Goal: Task Accomplishment & Management: Manage account settings

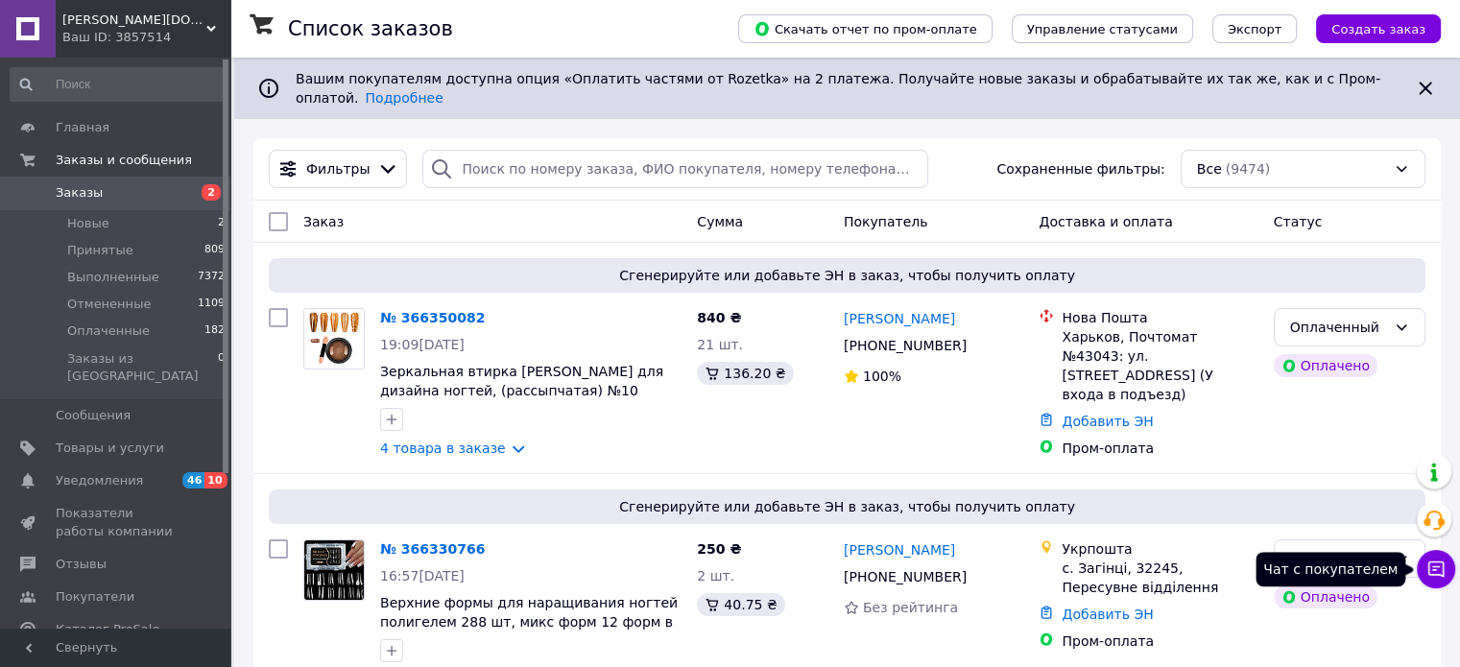
click at [1436, 567] on icon at bounding box center [1436, 569] width 16 height 16
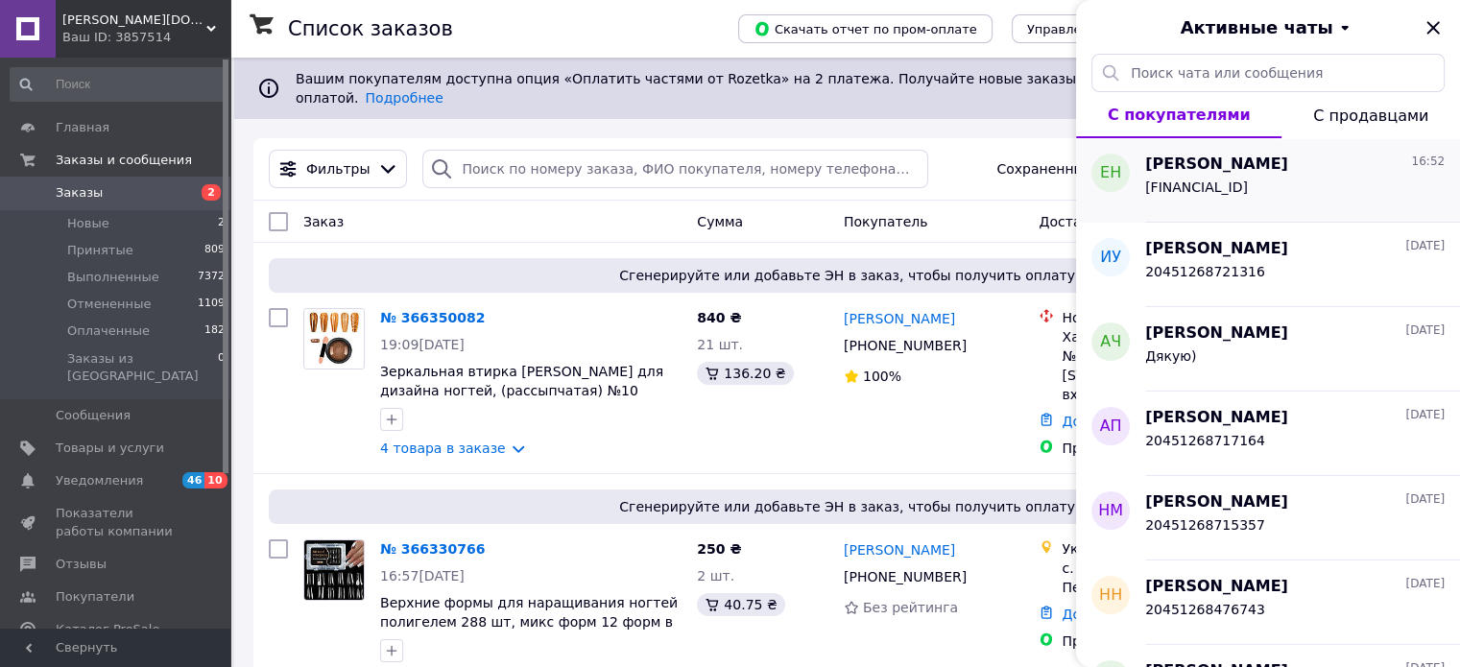
click at [1201, 179] on span "[FINANCIAL_ID]" at bounding box center [1196, 186] width 103 height 15
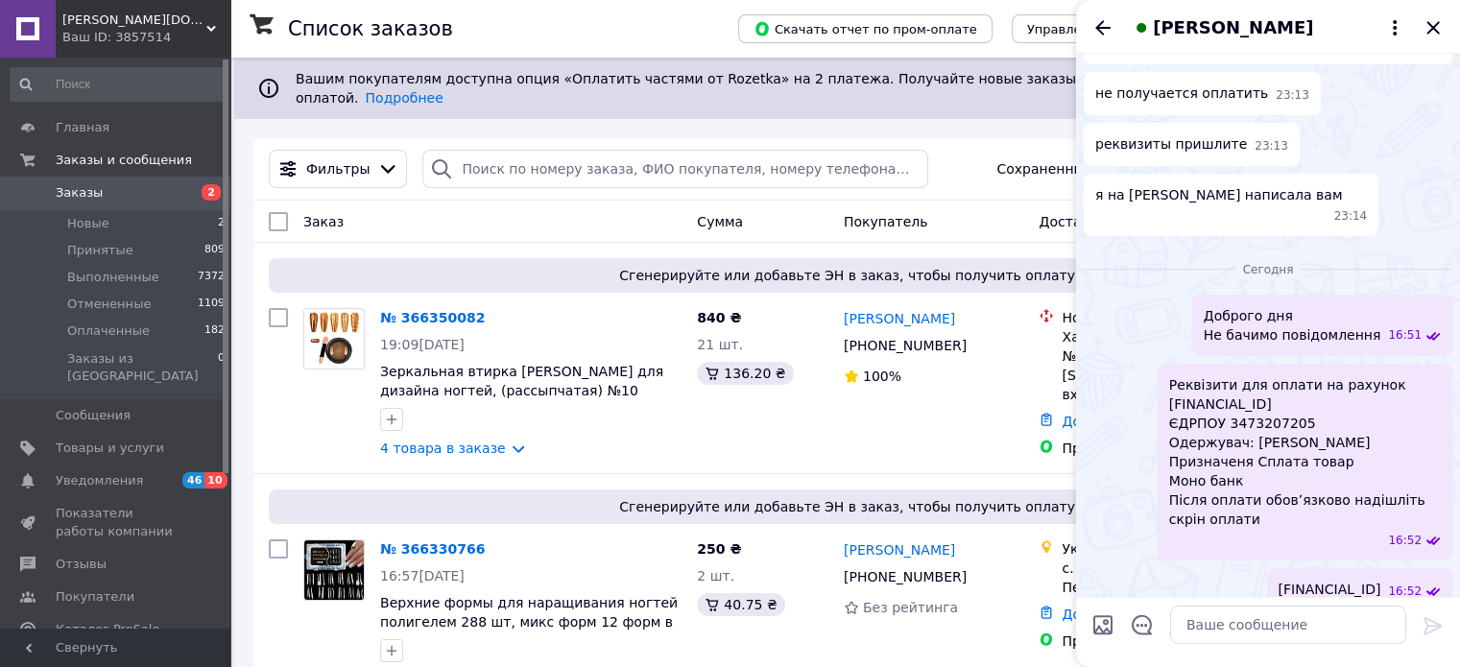
scroll to position [361, 0]
click at [1237, 627] on textarea at bounding box center [1288, 625] width 236 height 38
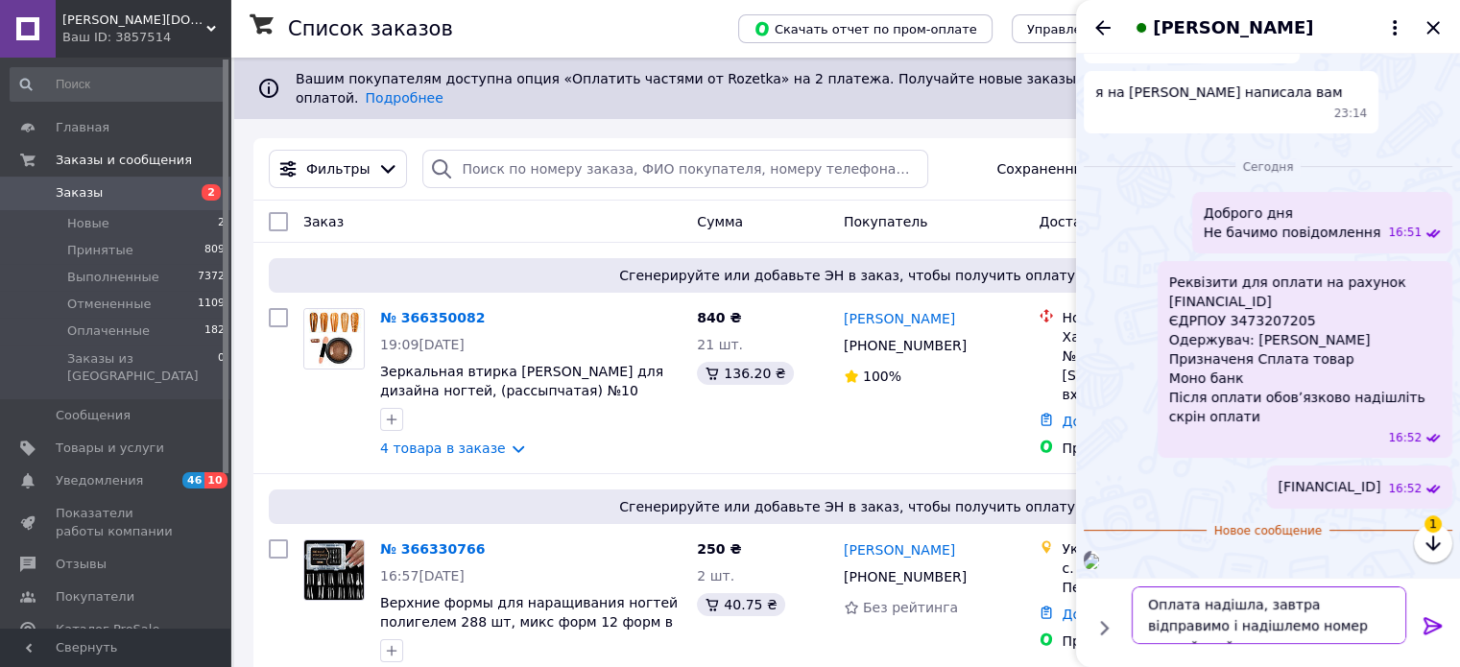
scroll to position [710, 0]
click at [1337, 630] on textarea "Оплата надішла, завтра відправимо і надішлемо номер наклайдной" at bounding box center [1268, 615] width 274 height 58
drag, startPoint x: 1351, startPoint y: 632, endPoint x: 1219, endPoint y: 667, distance: 136.9
click at [1219, 666] on div "Оплата надішла, завтра відправимо і надішлемо номер наклайдной Оплата надішла, …" at bounding box center [1268, 622] width 384 height 89
click at [1149, 613] on textarea "Оплата надішла, завтра відправимо і надішлемо накладну" at bounding box center [1268, 615] width 274 height 58
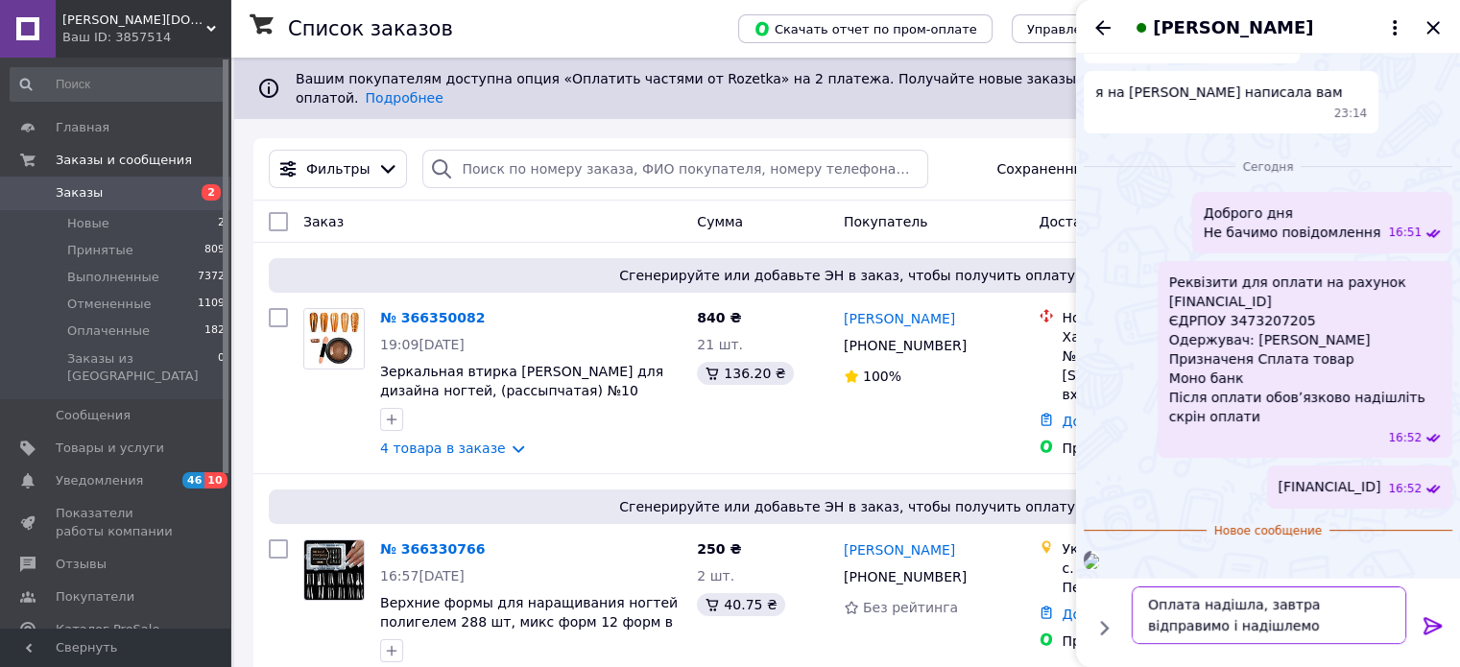
click at [1248, 641] on textarea "Оплата надішла, завтра відправимо і надішлемо накладну" at bounding box center [1268, 615] width 274 height 58
type textarea "Оплата надішла, завтра відправимо і надішлемо накладну"
click at [1436, 631] on icon at bounding box center [1432, 625] width 23 height 23
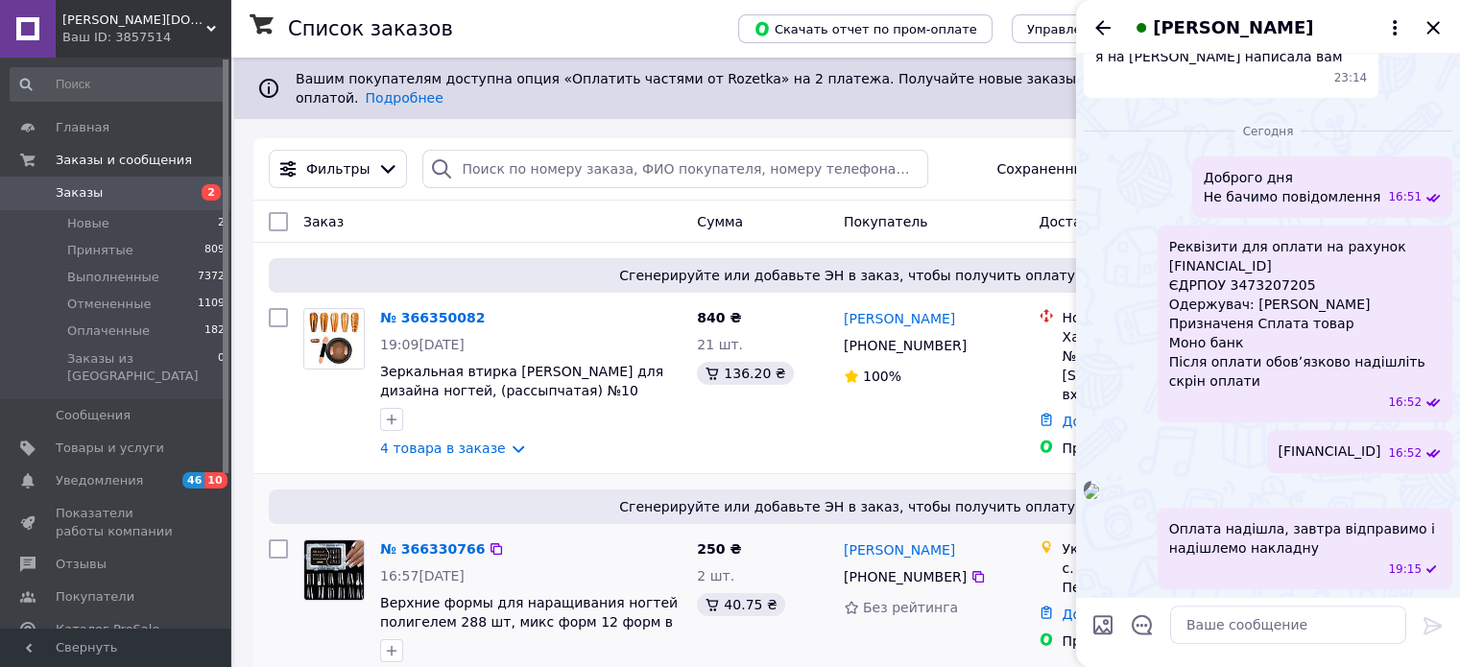
scroll to position [480, 0]
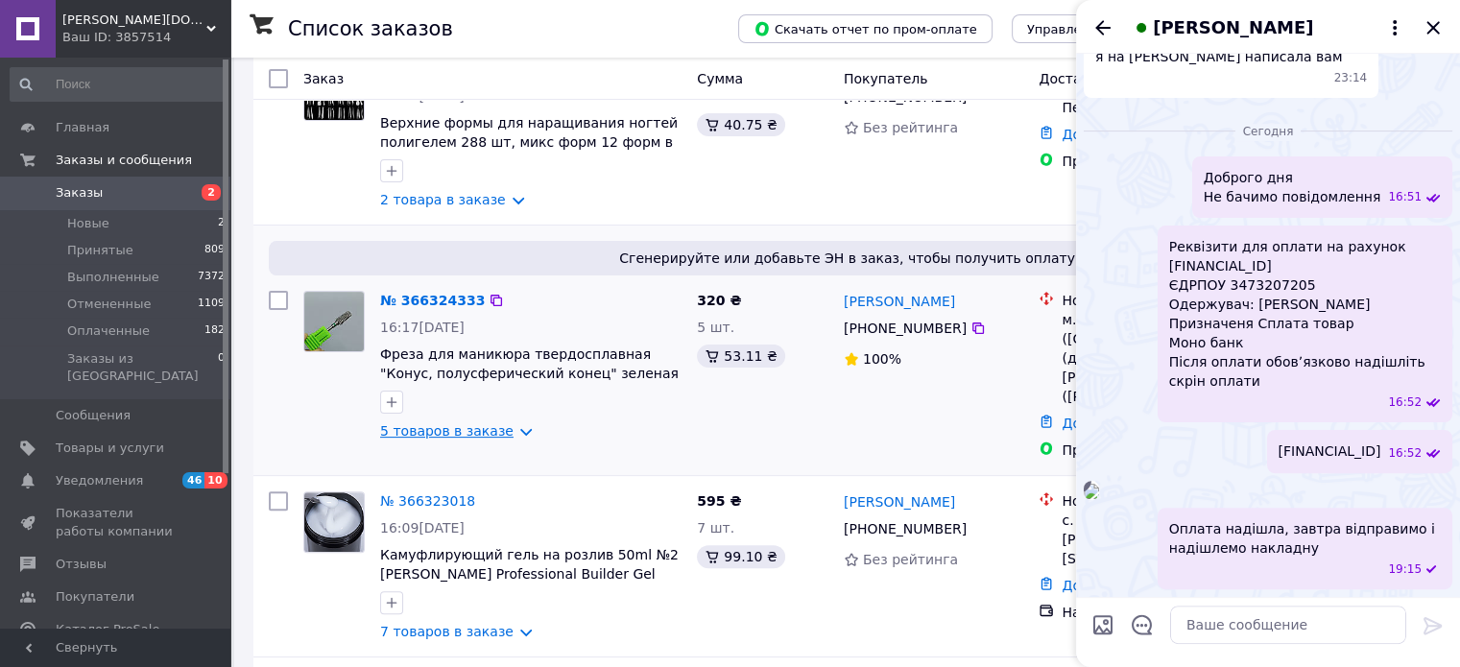
drag, startPoint x: 496, startPoint y: 423, endPoint x: 495, endPoint y: 437, distance: 13.5
click at [497, 423] on link "5 товаров в заказе" at bounding box center [446, 430] width 133 height 15
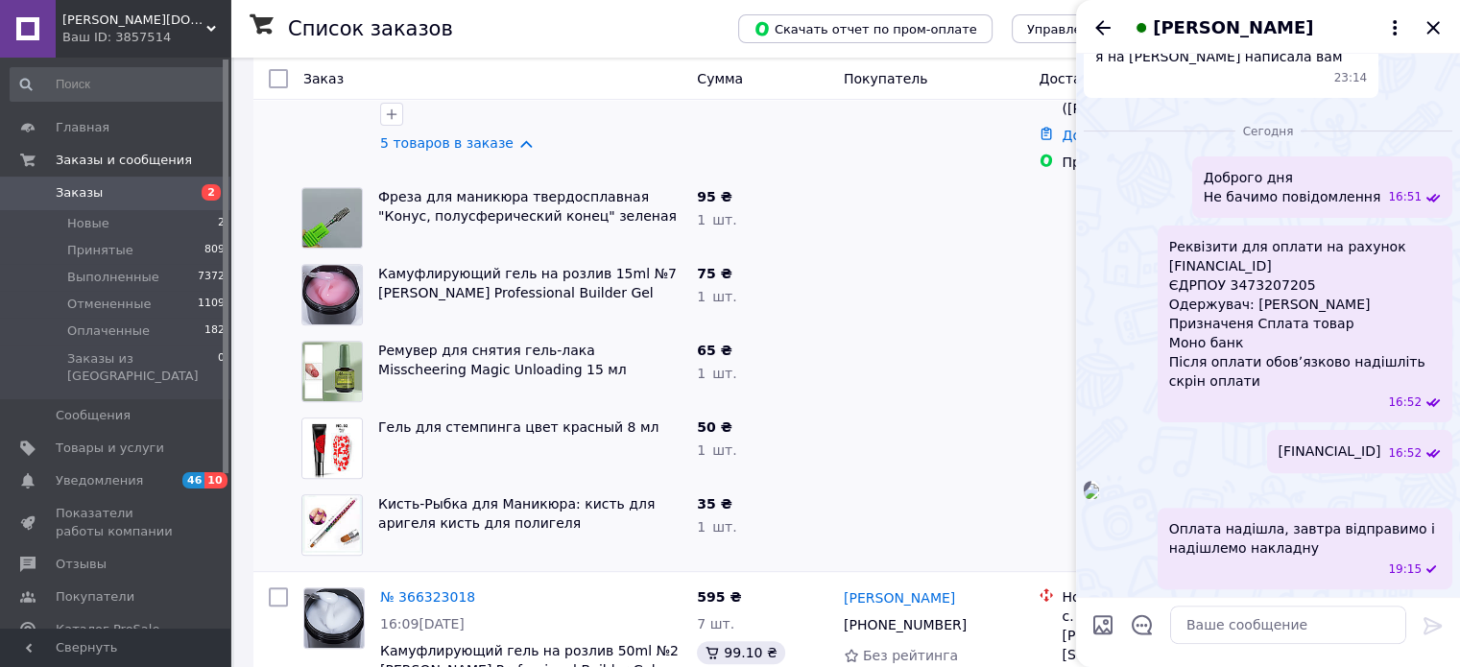
scroll to position [288, 0]
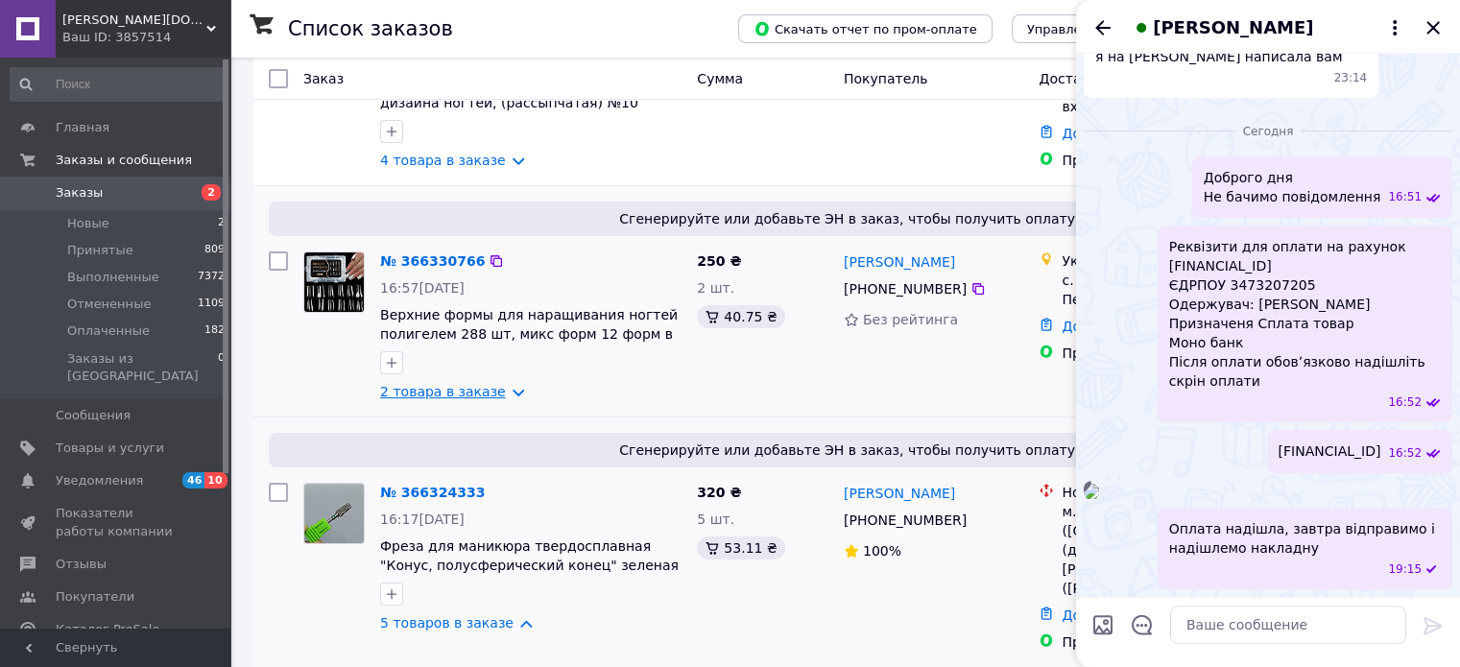
click at [465, 384] on link "2 товара в заказе" at bounding box center [443, 391] width 126 height 15
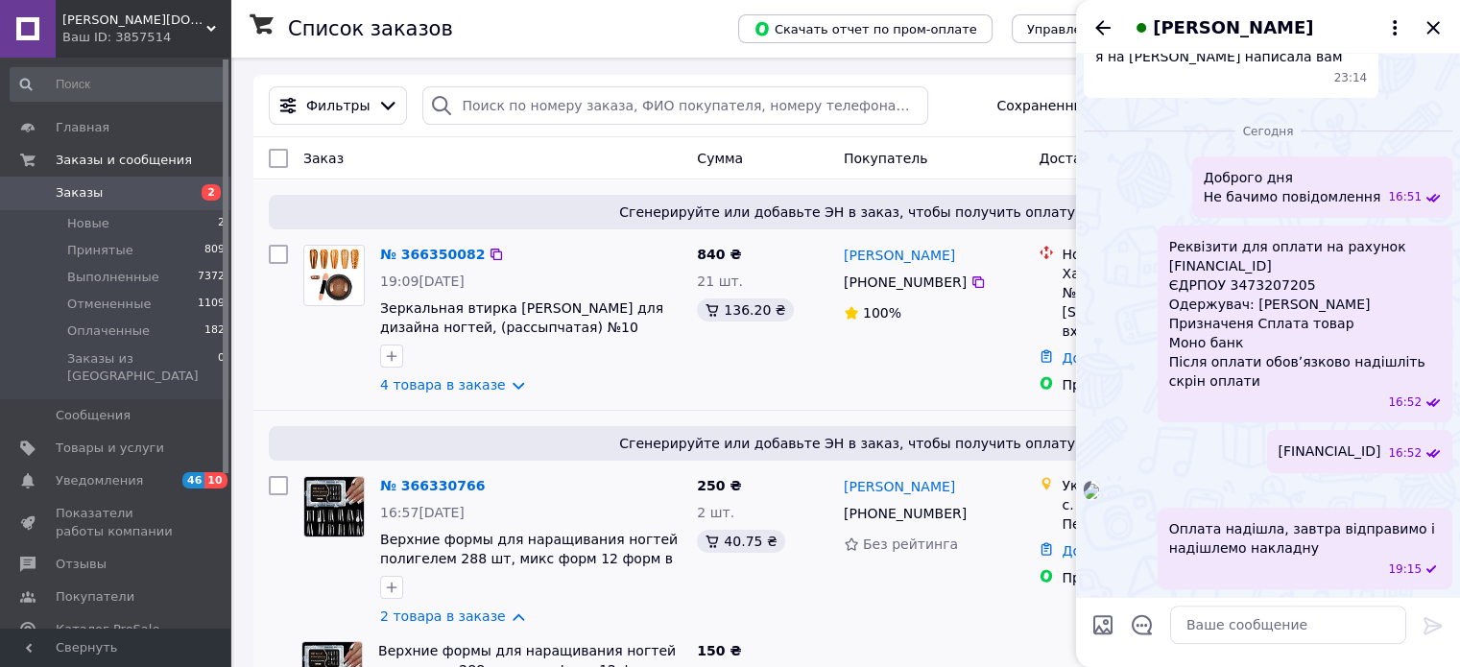
scroll to position [0, 0]
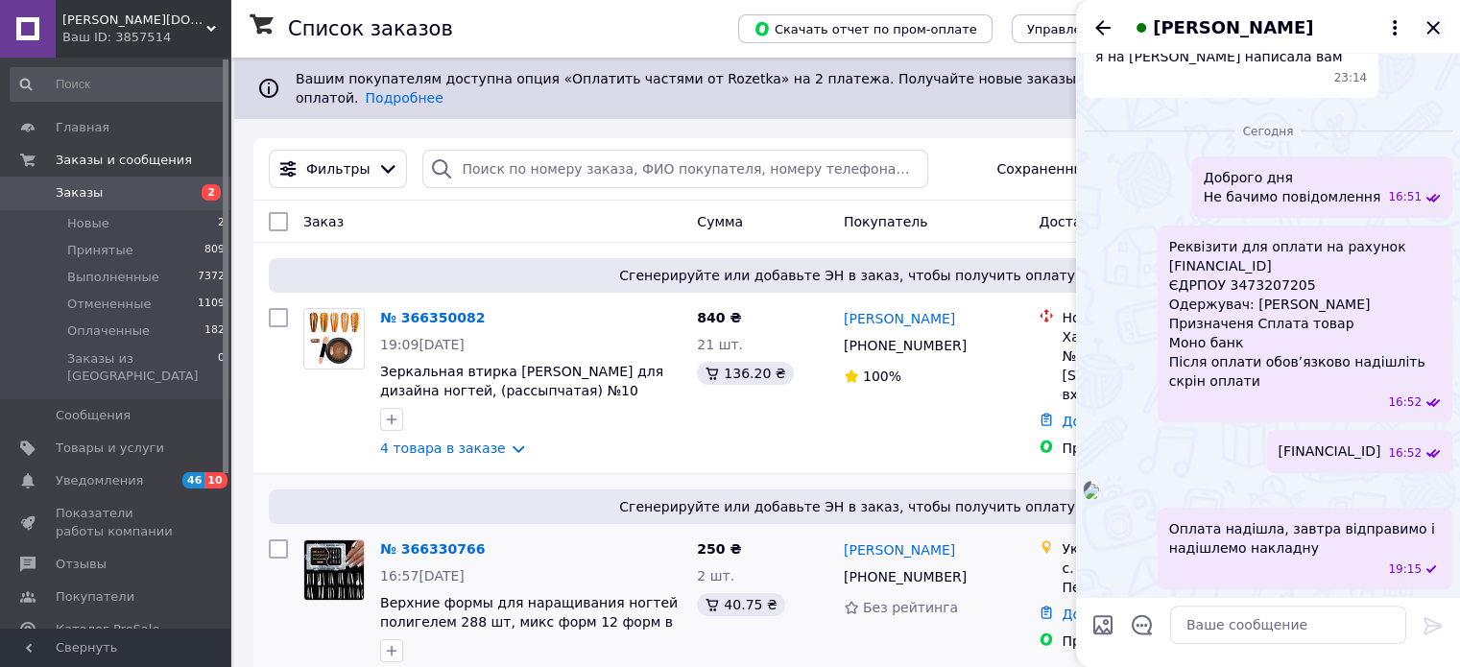
click at [1437, 32] on icon "Закрыть" at bounding box center [1432, 27] width 12 height 12
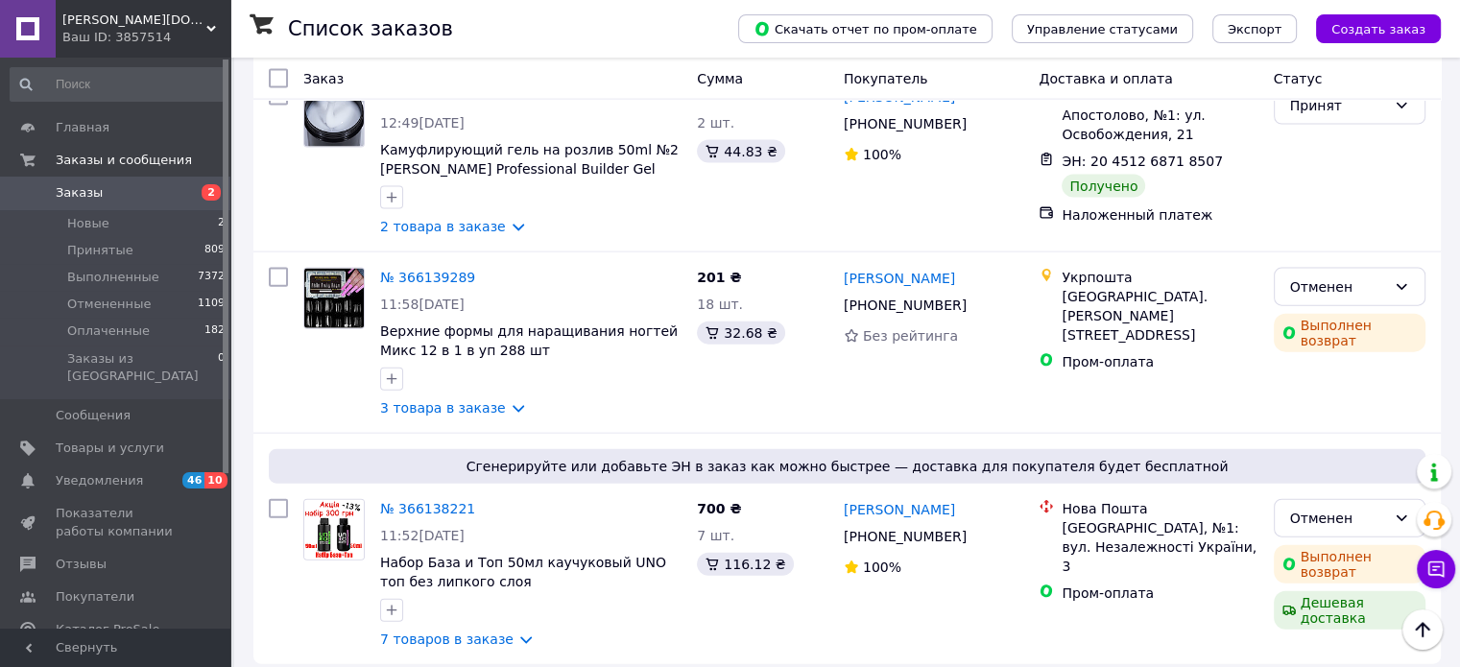
scroll to position [4288, 0]
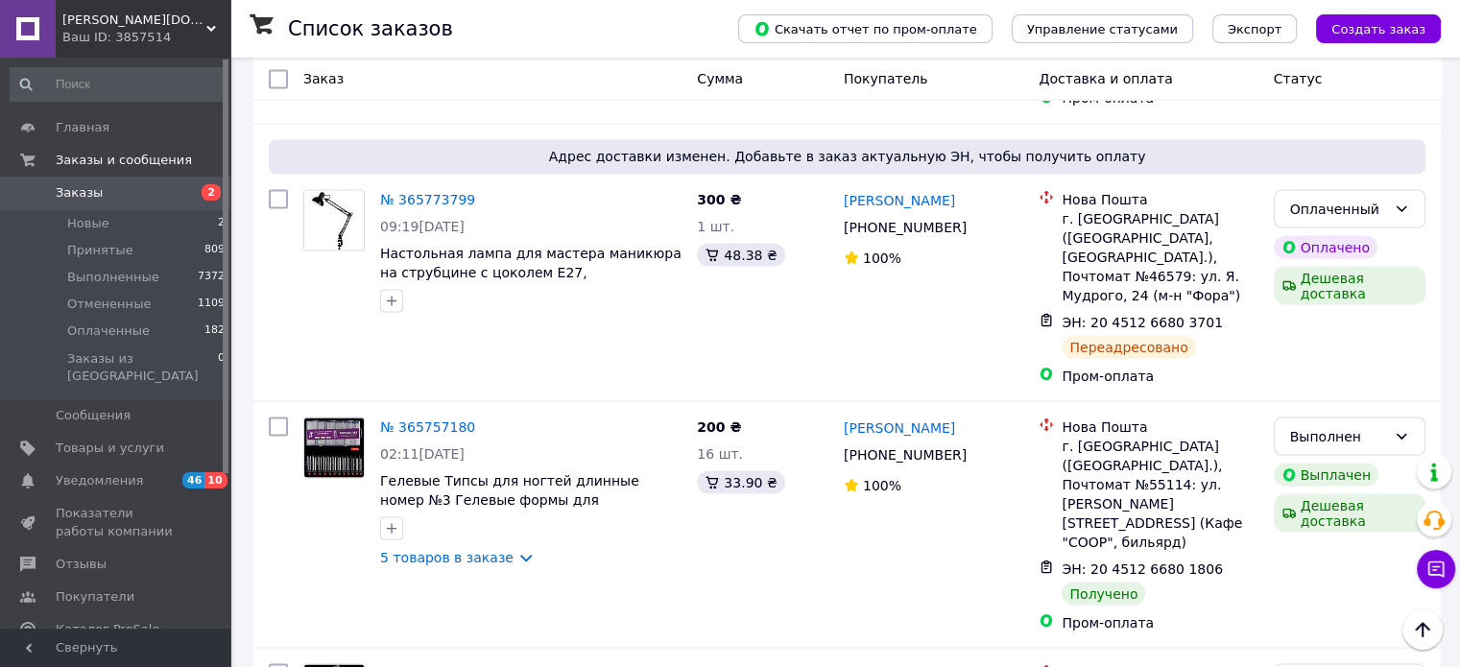
scroll to position [3510, 0]
